Goal: Task Accomplishment & Management: Complete application form

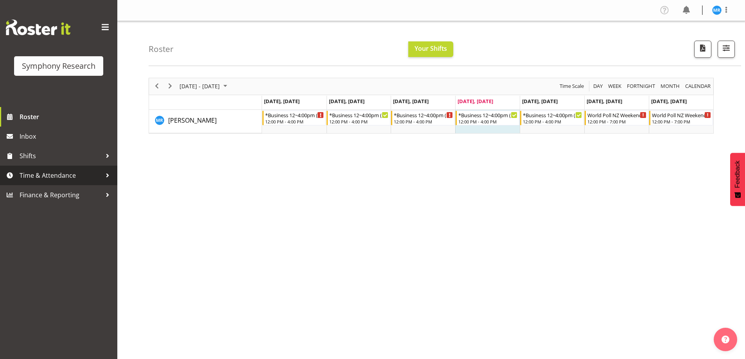
click at [67, 173] on span "Time & Attendance" at bounding box center [61, 176] width 82 height 12
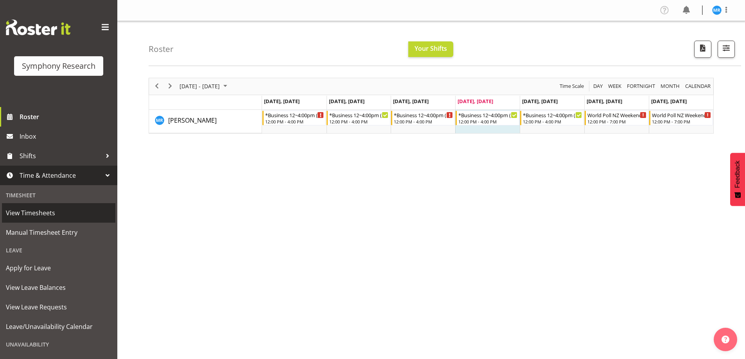
click at [56, 213] on span "View Timesheets" at bounding box center [59, 213] width 106 height 12
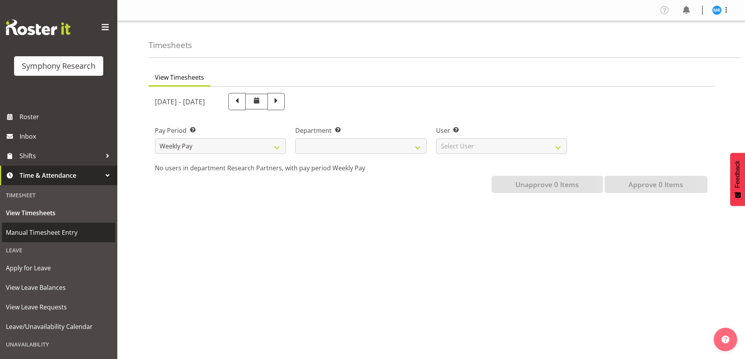
select select
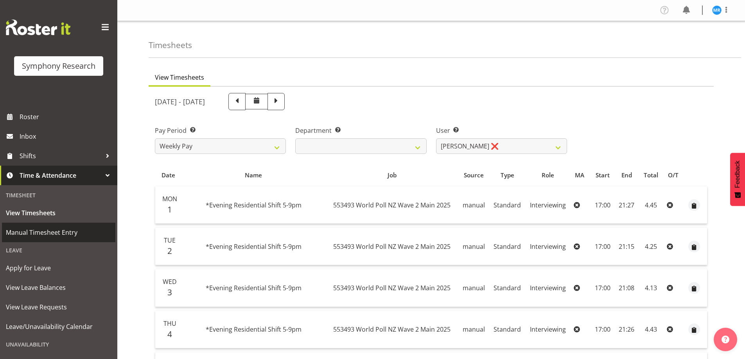
click at [52, 231] on span "Manual Timesheet Entry" at bounding box center [59, 233] width 106 height 12
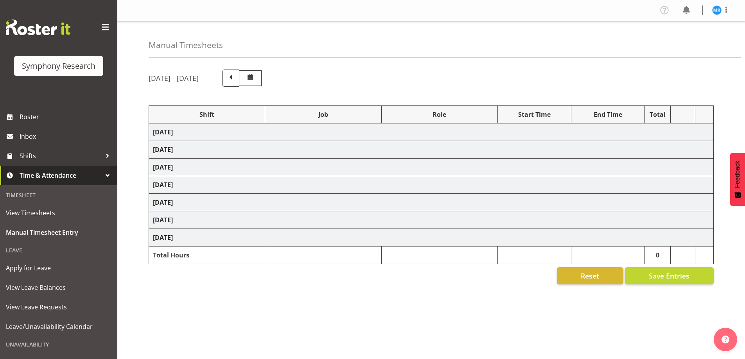
select select "81297"
select select "10587"
select select "81297"
select select "10587"
select select "47"
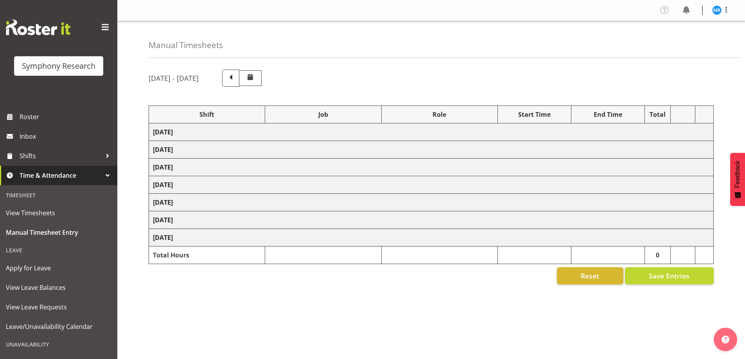
select select "81297"
select select "10587"
select select "81297"
select select "10587"
select select "47"
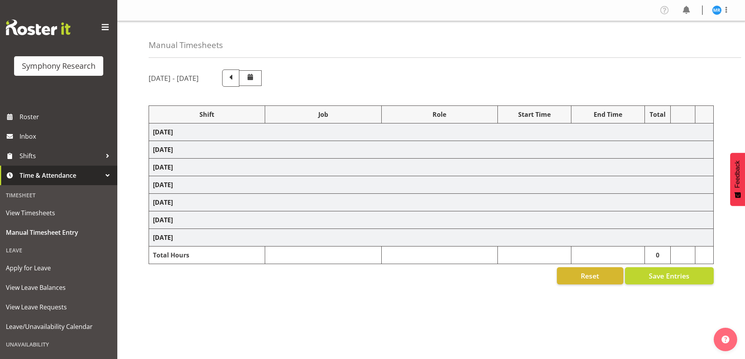
select select "81297"
select select "10587"
select select "81297"
select select "10587"
select select "47"
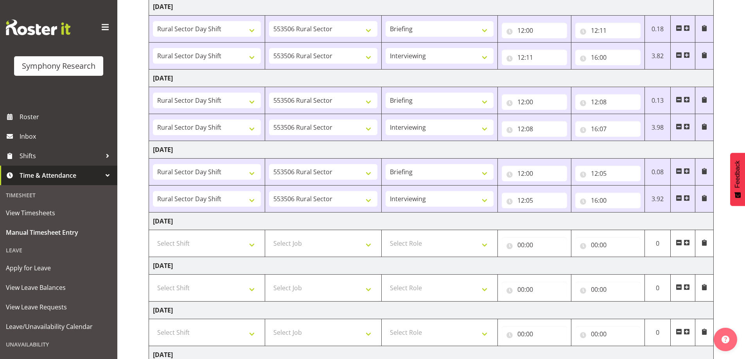
scroll to position [156, 0]
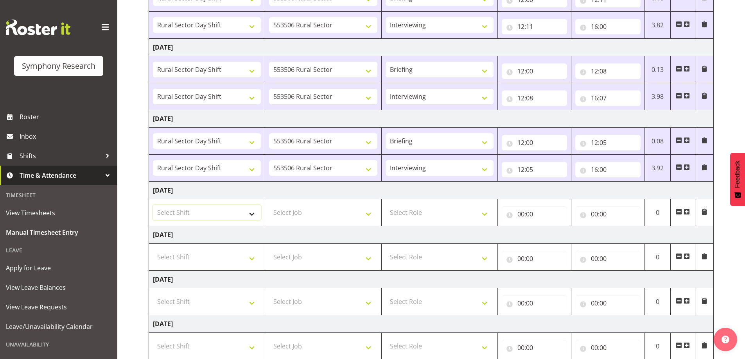
click at [251, 219] on select "Select Shift !!Weekend Residential (Roster IT Shift Label) *Business 9/10am ~ 4…" at bounding box center [207, 213] width 108 height 16
select select "81297"
click at [153, 205] on select "Select Shift !!Weekend Residential (Roster IT Shift Label) *Business 9/10am ~ 4…" at bounding box center [207, 213] width 108 height 16
click at [370, 210] on select "Select Job 550060 IF Admin 553492 World Poll Aus Wave 2 Main 2025 553493 World …" at bounding box center [323, 213] width 108 height 16
select select "10587"
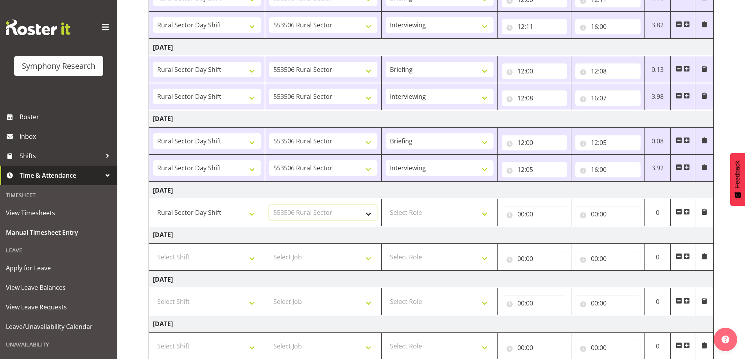
click at [269, 205] on select "Select Job 550060 IF Admin 553492 World Poll Aus Wave 2 Main 2025 553493 World …" at bounding box center [323, 213] width 108 height 16
click at [483, 217] on select "Select Role Briefing Interviewing" at bounding box center [439, 213] width 108 height 16
select select "297"
click at [385, 205] on select "Select Role Briefing Interviewing" at bounding box center [439, 213] width 108 height 16
click at [521, 212] on input "00:00" at bounding box center [533, 214] width 65 height 16
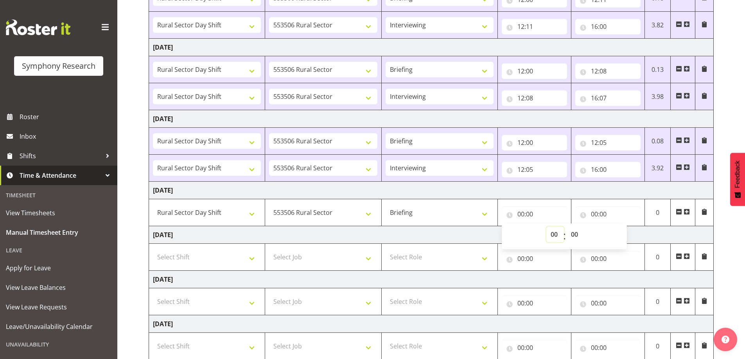
click at [549, 232] on select "00 01 02 03 04 05 06 07 08 09 10 11 12 13 14 15 16 17 18 19 20 21 22 23" at bounding box center [555, 235] width 18 height 16
select select "12"
click at [546, 227] on select "00 01 02 03 04 05 06 07 08 09 10 11 12 13 14 15 16 17 18 19 20 21 22 23" at bounding box center [555, 235] width 18 height 16
type input "12:00"
click at [573, 233] on select "00 01 02 03 04 05 06 07 08 09 10 11 12 13 14 15 16 17 18 19 20 21 22 23 24 25 2…" at bounding box center [575, 235] width 18 height 16
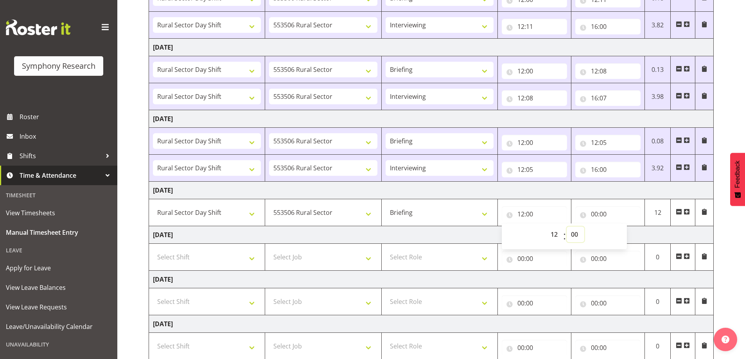
click at [566, 227] on select "00 01 02 03 04 05 06 07 08 09 10 11 12 13 14 15 16 17 18 19 20 21 22 23 24 25 2…" at bounding box center [575, 235] width 18 height 16
click at [576, 235] on select "00 01 02 03 04 05 06 07 08 09 10 11 12 13 14 15 16 17 18 19 20 21 22 23 24 25 2…" at bounding box center [575, 235] width 18 height 16
click at [601, 217] on input "00:00" at bounding box center [607, 214] width 65 height 16
click at [602, 215] on input "00:00" at bounding box center [607, 214] width 65 height 16
click at [593, 214] on input "00:00" at bounding box center [607, 214] width 65 height 16
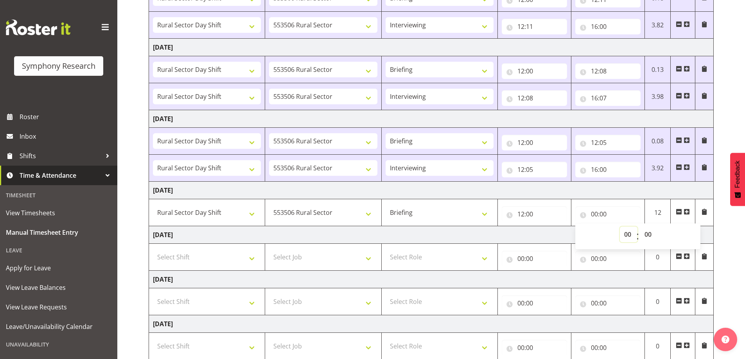
click at [624, 236] on select "00 01 02 03 04 05 06 07 08 09 10 11 12 13 14 15 16 17 18 19 20 21 22 23" at bounding box center [629, 235] width 18 height 16
select select "12"
click at [620, 227] on select "00 01 02 03 04 05 06 07 08 09 10 11 12 13 14 15 16 17 18 19 20 21 22 23" at bounding box center [629, 235] width 18 height 16
type input "12:00"
click at [649, 235] on select "00 01 02 03 04 05 06 07 08 09 10 11 12 13 14 15 16 17 18 19 20 21 22 23 24 25 2…" at bounding box center [649, 235] width 18 height 16
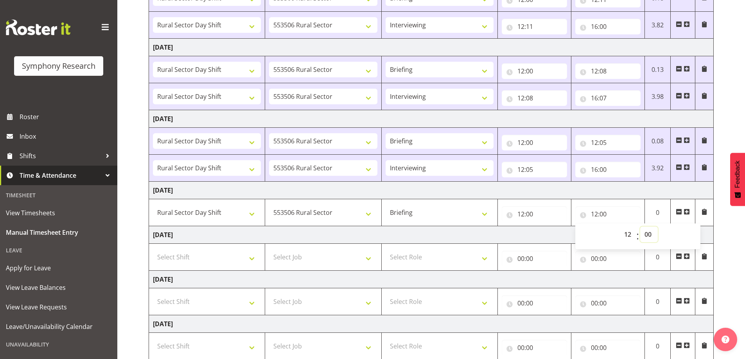
select select "10"
click at [640, 227] on select "00 01 02 03 04 05 06 07 08 09 10 11 12 13 14 15 16 17 18 19 20 21 22 23 24 25 2…" at bounding box center [649, 235] width 18 height 16
type input "12:10"
click at [719, 235] on div "[DATE] - [DATE] Shift Job Role Start Time End Time Total [DATE] !!Weekend Resid…" at bounding box center [447, 155] width 596 height 496
click at [688, 211] on span at bounding box center [686, 212] width 6 height 6
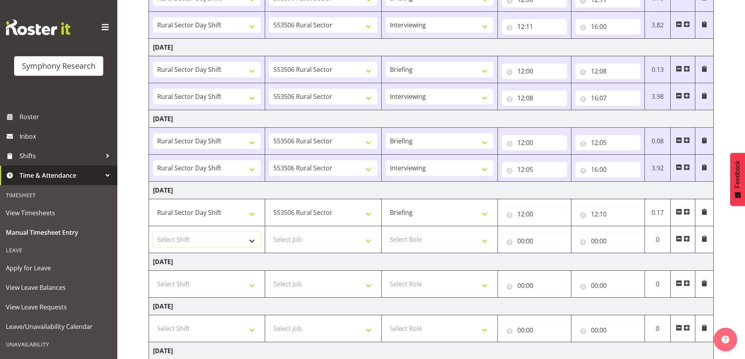
click at [251, 244] on select "Select Shift !!Weekend Residential (Roster IT Shift Label) *Business 9/10am ~ 4…" at bounding box center [207, 240] width 108 height 16
select select "81297"
click at [153, 232] on select "Select Shift !!Weekend Residential (Roster IT Shift Label) *Business 9/10am ~ 4…" at bounding box center [207, 240] width 108 height 16
click at [367, 246] on select "Select Job 550060 IF Admin 553492 World Poll Aus Wave 2 Main 2025 553493 World …" at bounding box center [323, 240] width 108 height 16
select select "10587"
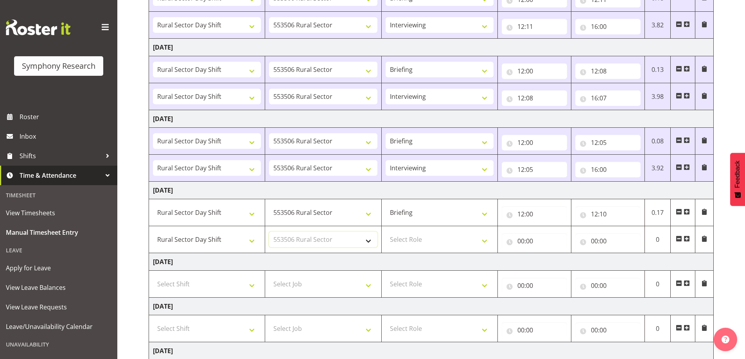
click at [269, 232] on select "Select Job 550060 IF Admin 553492 World Poll Aus Wave 2 Main 2025 553493 World …" at bounding box center [323, 240] width 108 height 16
click at [488, 246] on select "Select Role Briefing Interviewing" at bounding box center [439, 240] width 108 height 16
select select "47"
click at [385, 232] on select "Select Role Briefing Interviewing" at bounding box center [439, 240] width 108 height 16
click at [531, 242] on input "00:00" at bounding box center [533, 241] width 65 height 16
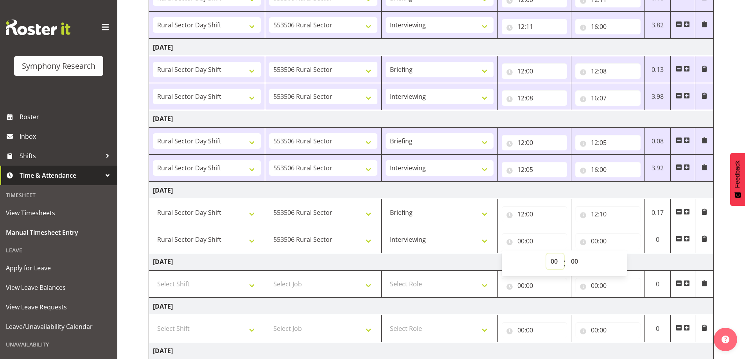
click at [558, 262] on select "00 01 02 03 04 05 06 07 08 09 10 11 12 13 14 15 16 17 18 19 20 21 22 23" at bounding box center [555, 262] width 18 height 16
select select "12"
click at [546, 254] on select "00 01 02 03 04 05 06 07 08 09 10 11 12 13 14 15 16 17 18 19 20 21 22 23" at bounding box center [555, 262] width 18 height 16
type input "12:00"
click at [574, 258] on select "00 01 02 03 04 05 06 07 08 09 10 11 12 13 14 15 16 17 18 19 20 21 22 23 24 25 2…" at bounding box center [575, 262] width 18 height 16
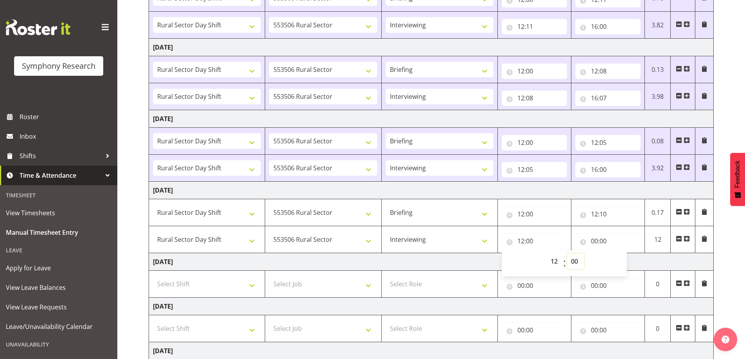
select select "10"
click at [566, 254] on select "00 01 02 03 04 05 06 07 08 09 10 11 12 13 14 15 16 17 18 19 20 21 22 23 24 25 2…" at bounding box center [575, 262] width 18 height 16
type input "12:10"
click at [600, 242] on input "00:00" at bounding box center [607, 241] width 65 height 16
click at [627, 265] on select "00 01 02 03 04 05 06 07 08 09 10 11 12 13 14 15 16 17 18 19 20 21 22 23" at bounding box center [629, 262] width 18 height 16
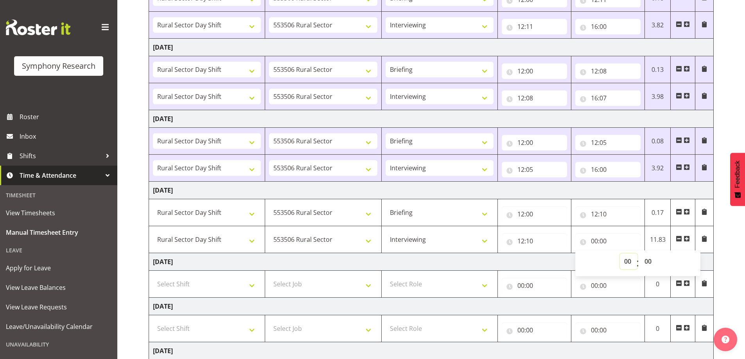
select select "16"
click at [620, 254] on select "00 01 02 03 04 05 06 07 08 09 10 11 12 13 14 15 16 17 18 19 20 21 22 23" at bounding box center [629, 262] width 18 height 16
type input "16:00"
click at [723, 245] on div "[DATE] - [DATE] Shift Job Role Start Time End Time Total [DATE] !!Weekend Resid…" at bounding box center [447, 168] width 596 height 523
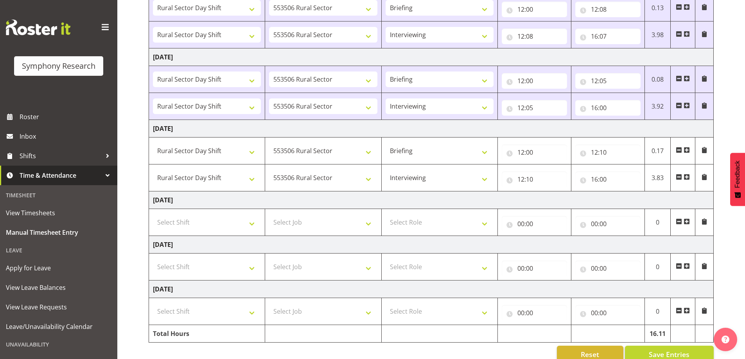
scroll to position [234, 0]
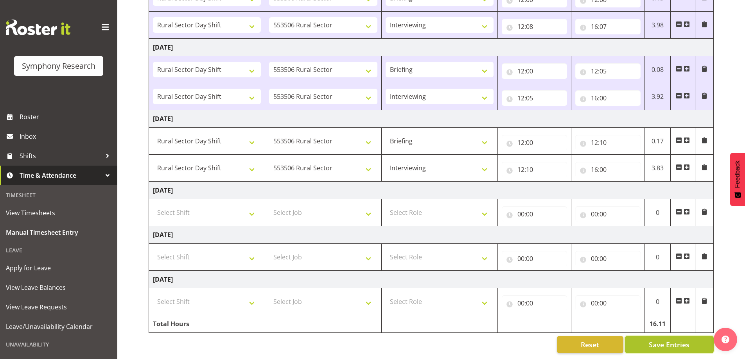
click at [660, 340] on span "Save Entries" at bounding box center [668, 345] width 41 height 10
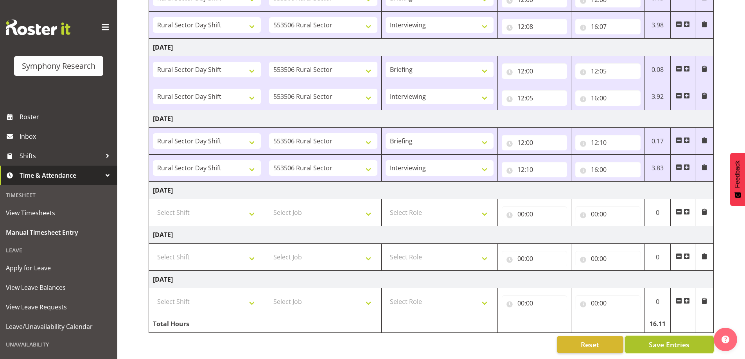
click at [675, 340] on span "Save Entries" at bounding box center [668, 345] width 41 height 10
click at [670, 340] on span "Save Entries" at bounding box center [668, 345] width 41 height 10
click at [608, 139] on input "12:10" at bounding box center [607, 143] width 65 height 16
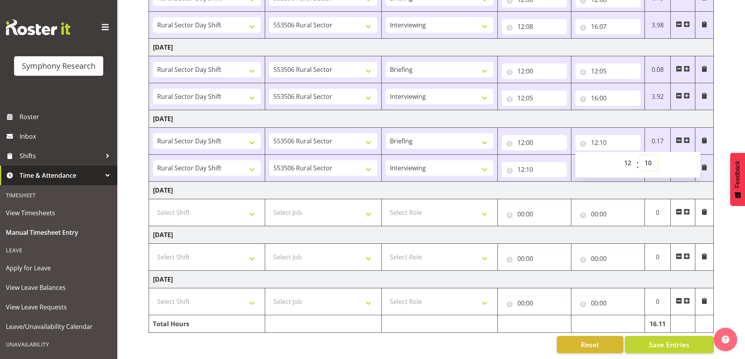
click at [652, 158] on select "00 01 02 03 04 05 06 07 08 09 10 11 12 13 14 15 16 17 18 19 20 21 22 23 24 25 2…" at bounding box center [649, 163] width 18 height 16
select select "8"
click at [640, 155] on select "00 01 02 03 04 05 06 07 08 09 10 11 12 13 14 15 16 17 18 19 20 21 22 23 24 25 2…" at bounding box center [649, 163] width 18 height 16
type input "12:08"
click at [544, 165] on input "12:10" at bounding box center [533, 170] width 65 height 16
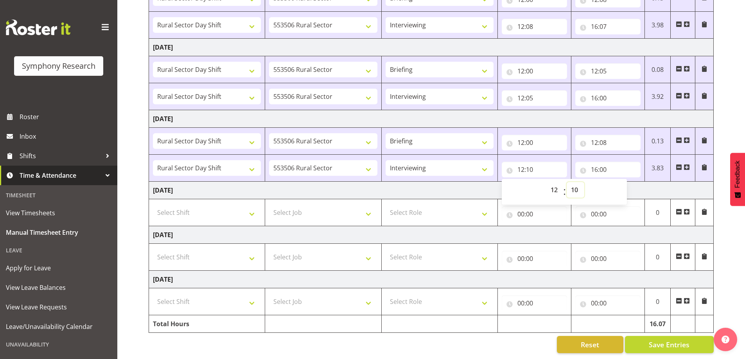
click at [580, 184] on select "00 01 02 03 04 05 06 07 08 09 10 11 12 13 14 15 16 17 18 19 20 21 22 23 24 25 2…" at bounding box center [575, 190] width 18 height 16
select select "8"
click at [566, 182] on select "00 01 02 03 04 05 06 07 08 09 10 11 12 13 14 15 16 17 18 19 20 21 22 23 24 25 2…" at bounding box center [575, 190] width 18 height 16
type input "12:08"
click at [485, 342] on div "Reset Save Entries" at bounding box center [431, 344] width 565 height 17
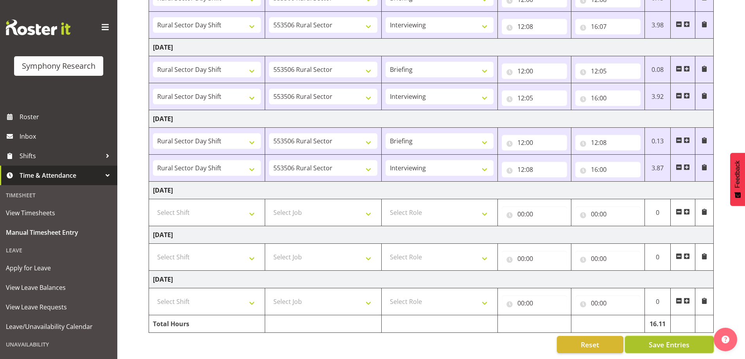
click at [674, 340] on span "Save Entries" at bounding box center [668, 345] width 41 height 10
